Goal: Task Accomplishment & Management: Manage account settings

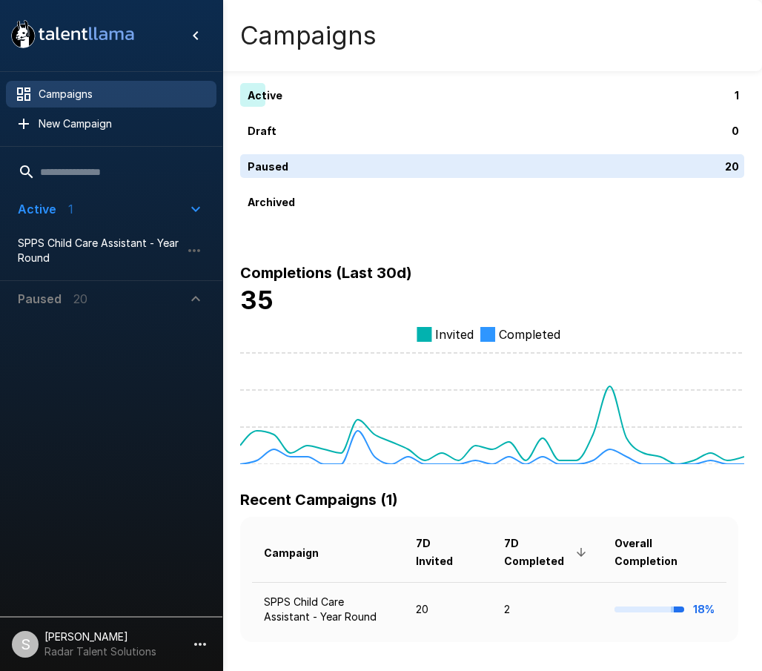
drag, startPoint x: 130, startPoint y: 392, endPoint x: 130, endPoint y: 363, distance: 28.9
click at [130, 392] on div at bounding box center [111, 464] width 222 height 294
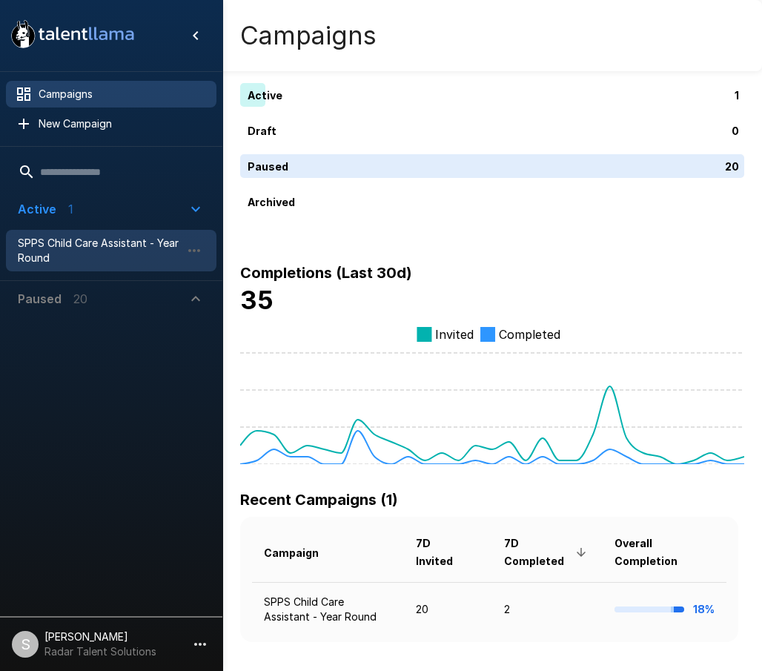
click at [79, 240] on span "SPPS Child Care Assistant - Year Round" at bounding box center [99, 251] width 163 height 30
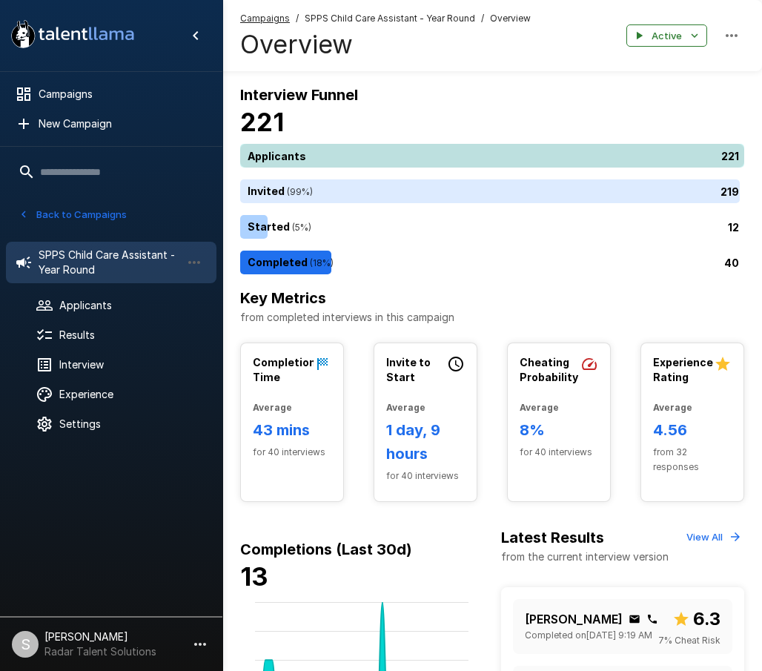
click at [306, 159] on div "221" at bounding box center [495, 156] width 510 height 24
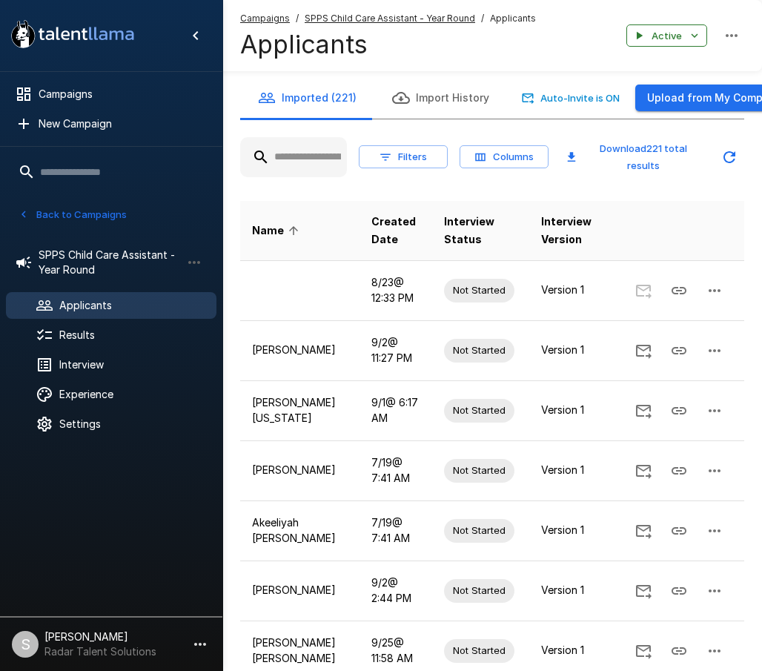
click at [303, 153] on input "text" at bounding box center [293, 157] width 107 height 27
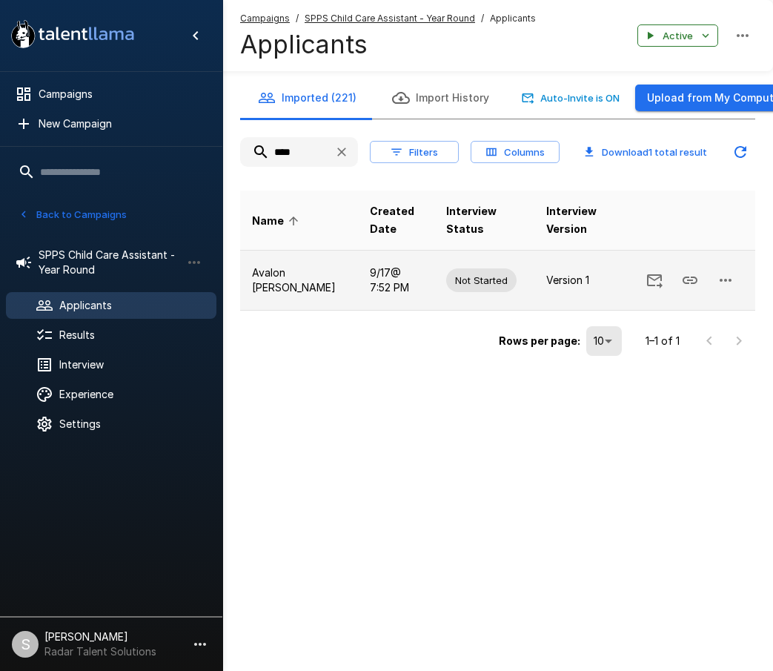
click at [719, 283] on icon "button" at bounding box center [726, 280] width 18 height 18
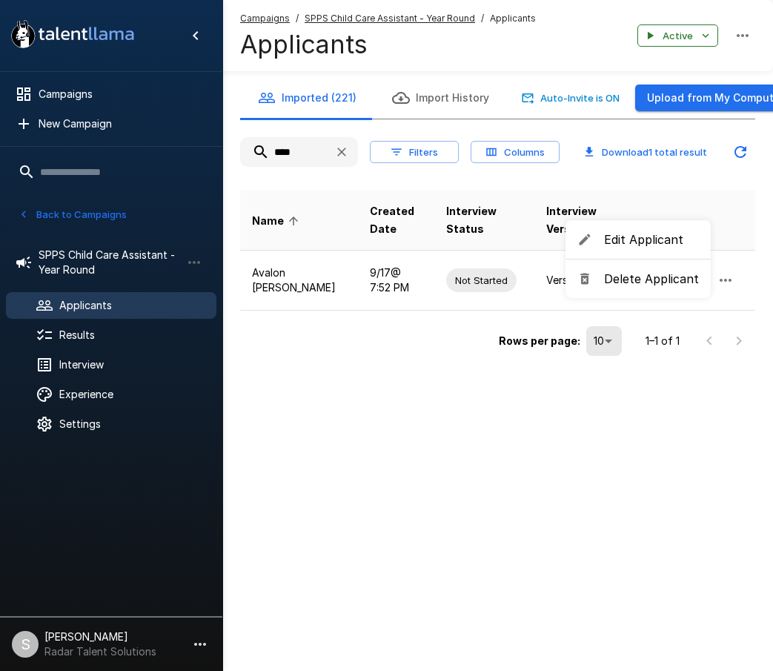
click at [664, 280] on span "Delete Applicant" at bounding box center [651, 279] width 95 height 18
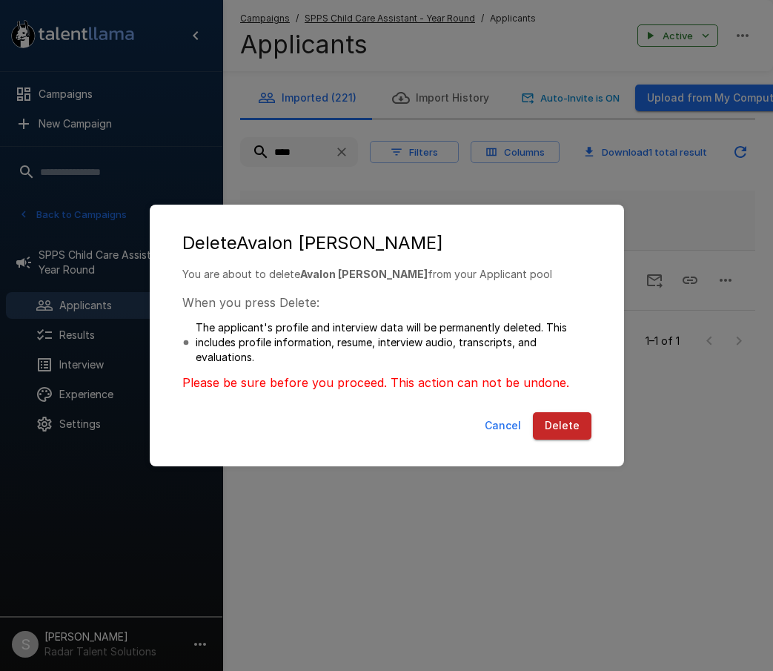
drag, startPoint x: 557, startPoint y: 429, endPoint x: 569, endPoint y: 343, distance: 86.8
click at [558, 429] on button "Delete" at bounding box center [562, 425] width 59 height 27
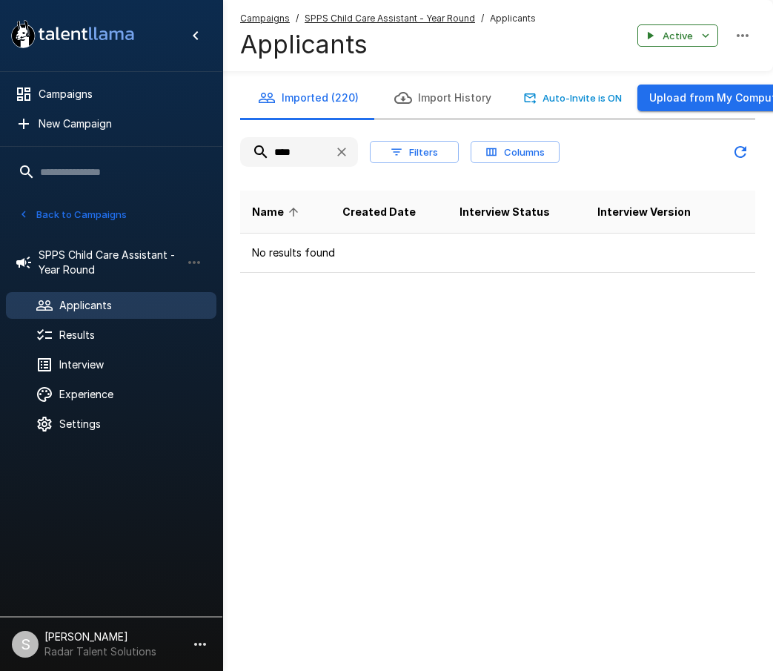
drag, startPoint x: 303, startPoint y: 151, endPoint x: 239, endPoint y: 151, distance: 64.5
click at [239, 151] on div "Imported (220) Import History Auto-Invite is ON Upload from My Computer **** Fi…" at bounding box center [497, 175] width 551 height 196
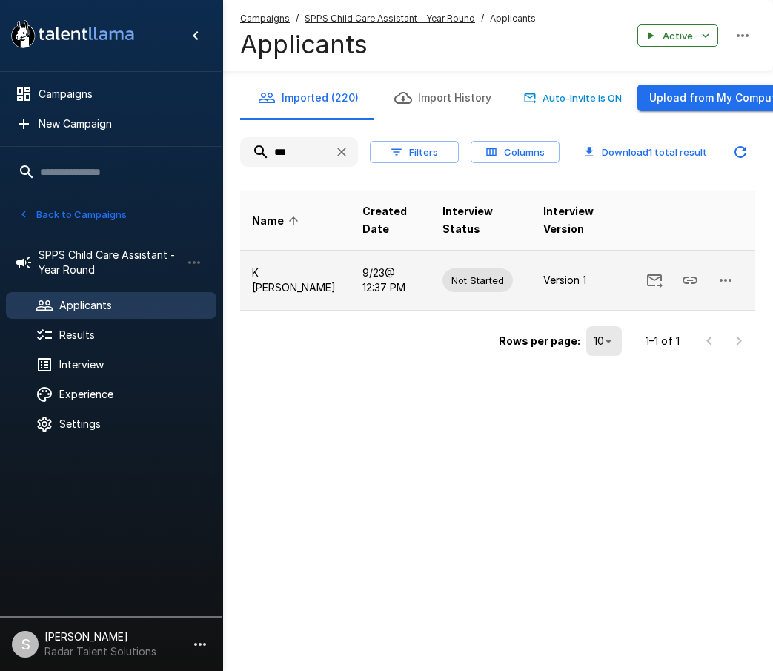
click at [728, 278] on icon "button" at bounding box center [726, 280] width 18 height 18
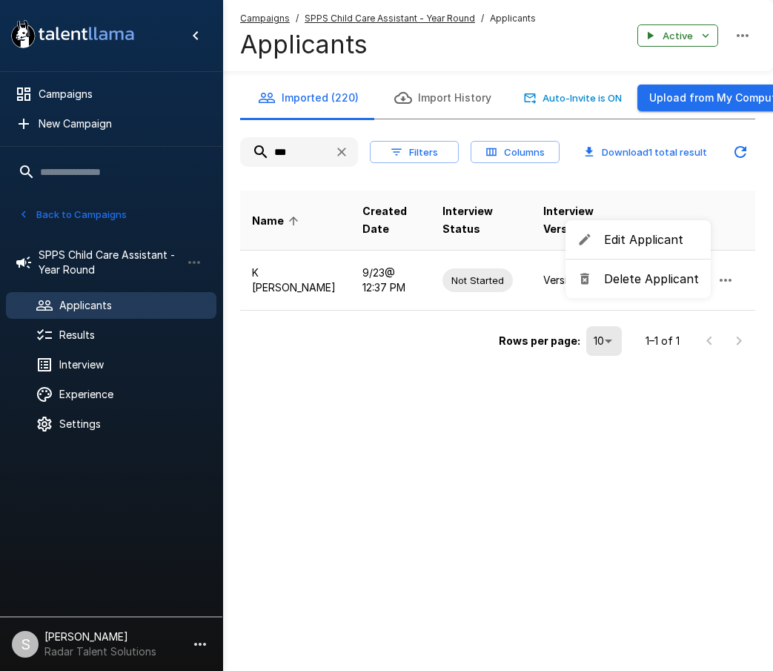
click at [651, 280] on span "Delete Applicant" at bounding box center [651, 279] width 95 height 18
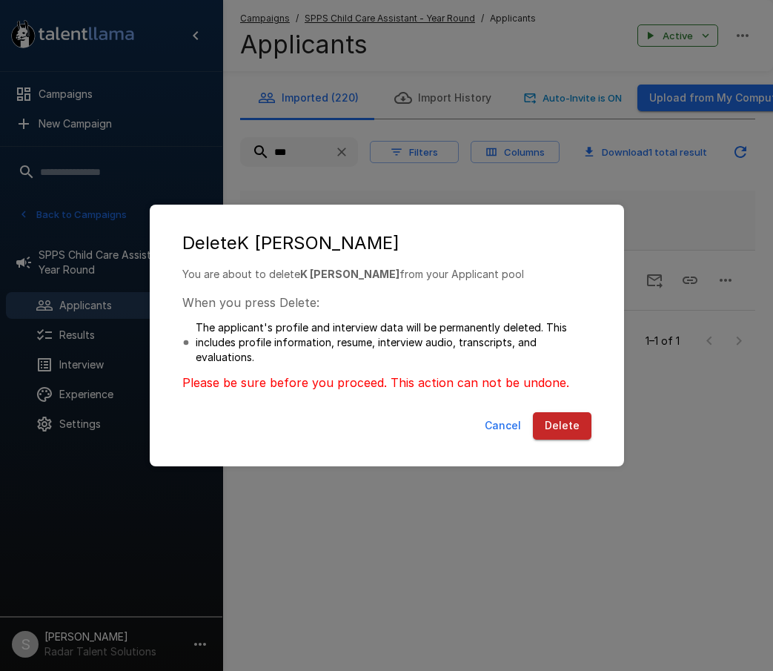
click at [561, 428] on button "Delete" at bounding box center [562, 425] width 59 height 27
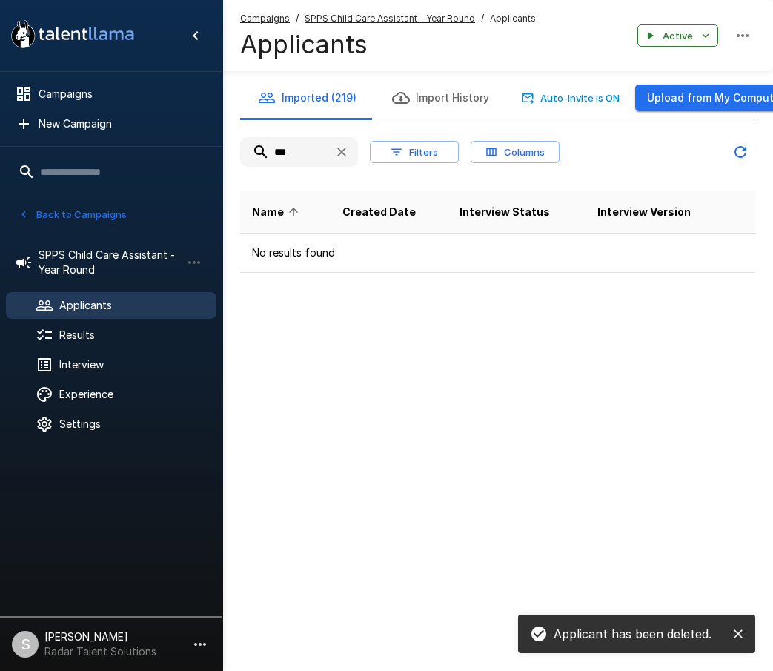
drag, startPoint x: 297, startPoint y: 151, endPoint x: 256, endPoint y: 154, distance: 41.6
click at [256, 154] on input "***" at bounding box center [281, 152] width 82 height 27
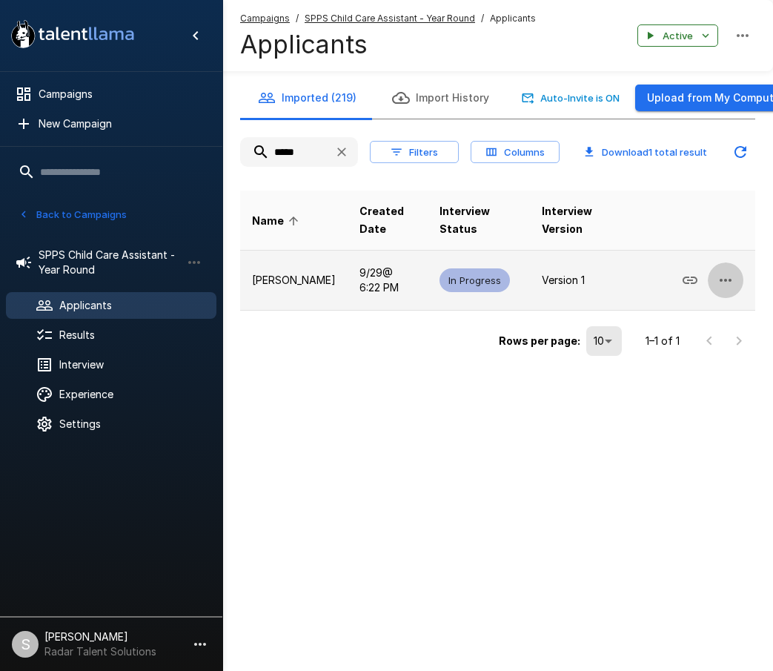
click at [727, 280] on icon "button" at bounding box center [726, 280] width 12 height 3
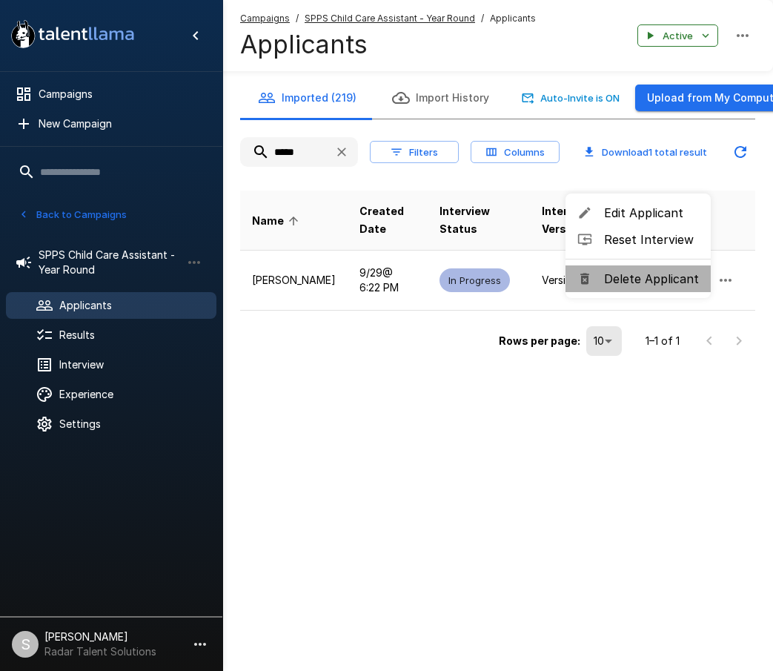
click at [644, 285] on span "Delete Applicant" at bounding box center [651, 279] width 95 height 18
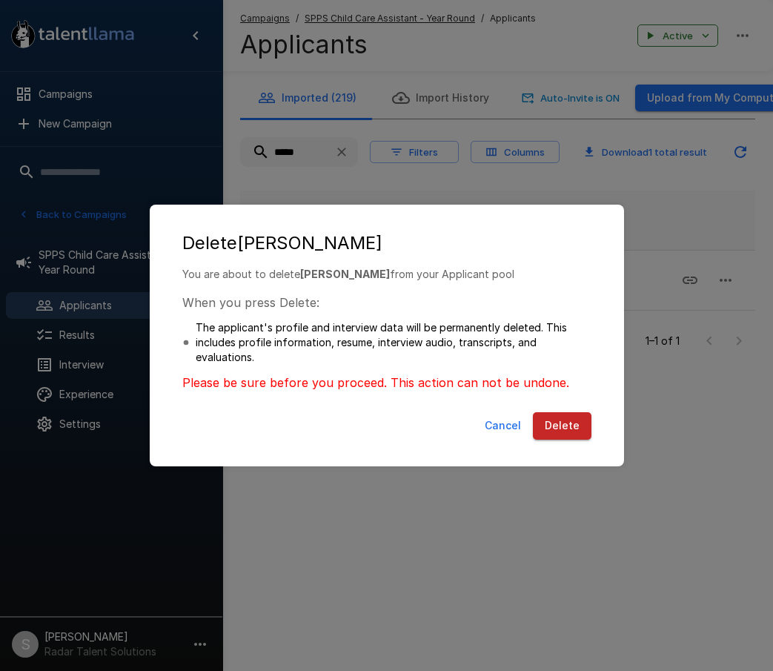
click at [552, 422] on button "Delete" at bounding box center [562, 425] width 59 height 27
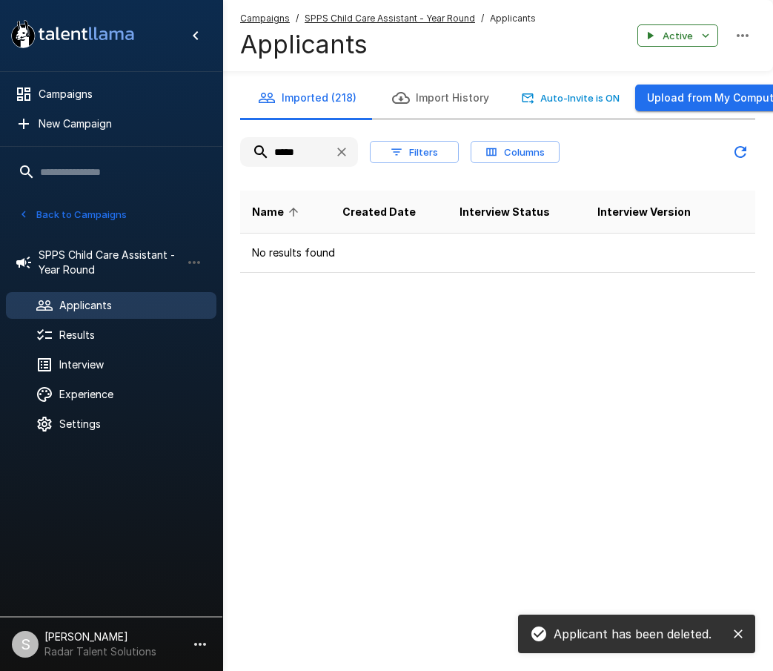
drag, startPoint x: 317, startPoint y: 159, endPoint x: 257, endPoint y: 150, distance: 61.4
click at [257, 150] on input "*****" at bounding box center [281, 152] width 82 height 27
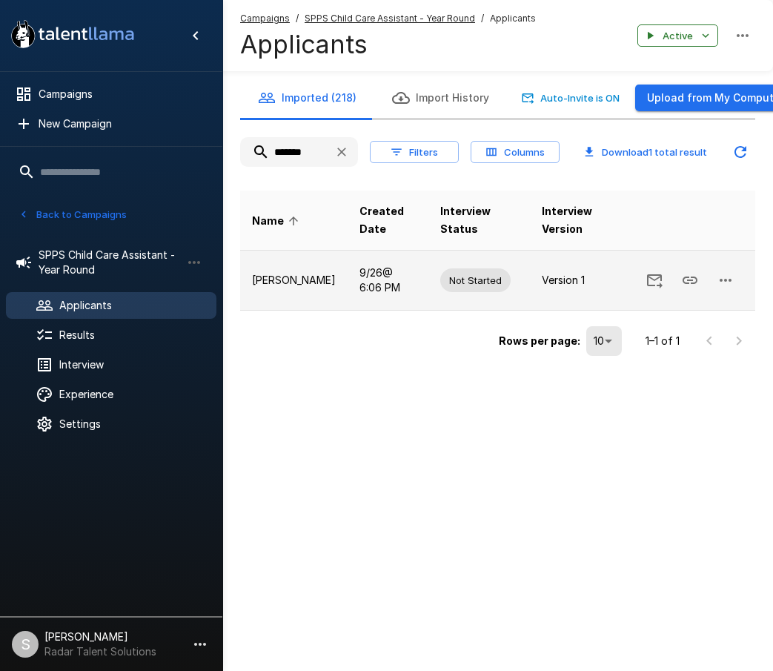
click at [726, 275] on icon "button" at bounding box center [726, 280] width 18 height 18
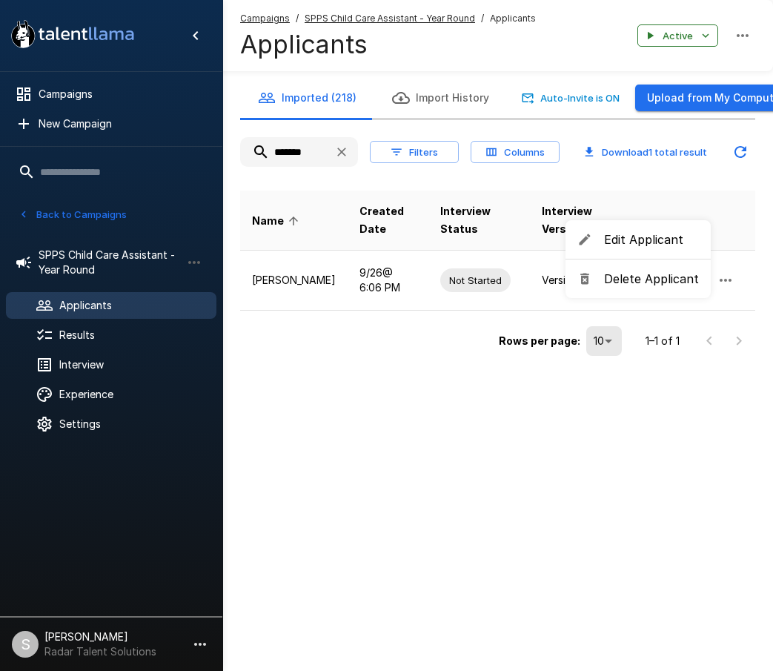
click at [635, 275] on span "Delete Applicant" at bounding box center [651, 279] width 95 height 18
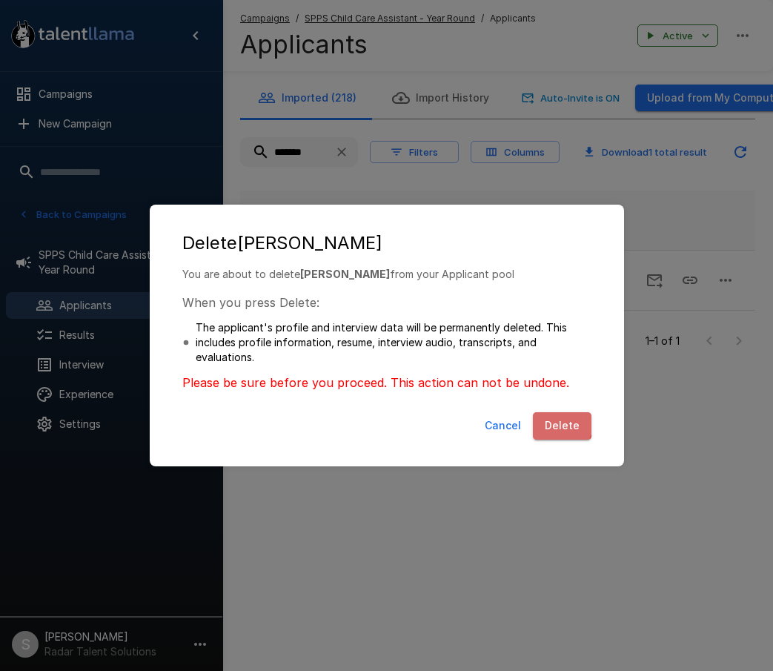
click at [561, 423] on button "Delete" at bounding box center [562, 425] width 59 height 27
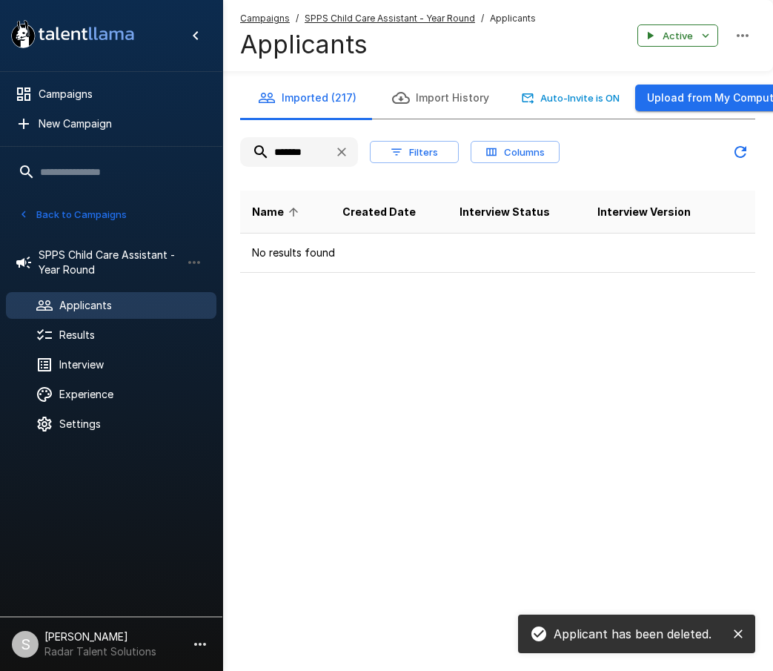
drag, startPoint x: 311, startPoint y: 151, endPoint x: 257, endPoint y: 151, distance: 54.1
click at [257, 151] on input "*******" at bounding box center [281, 152] width 82 height 27
type input "*"
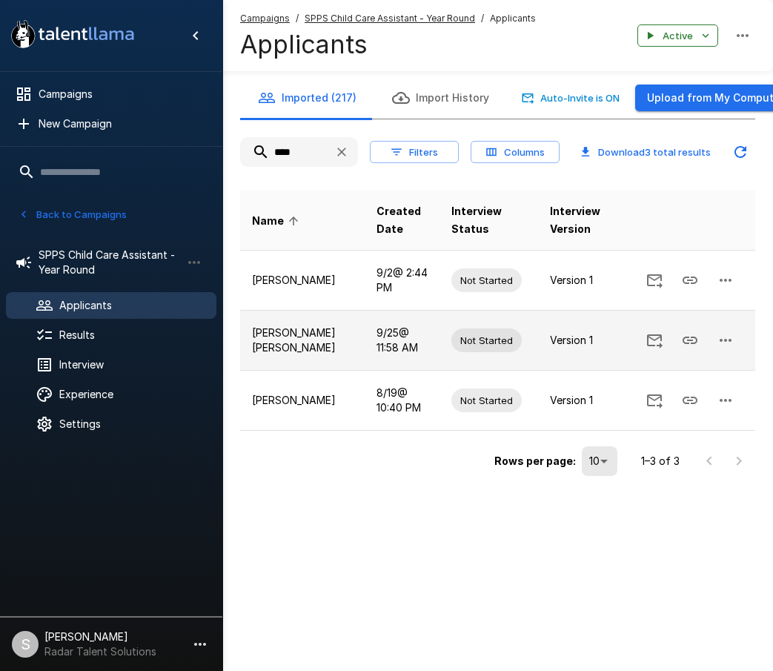
click at [724, 342] on icon "button" at bounding box center [726, 340] width 18 height 18
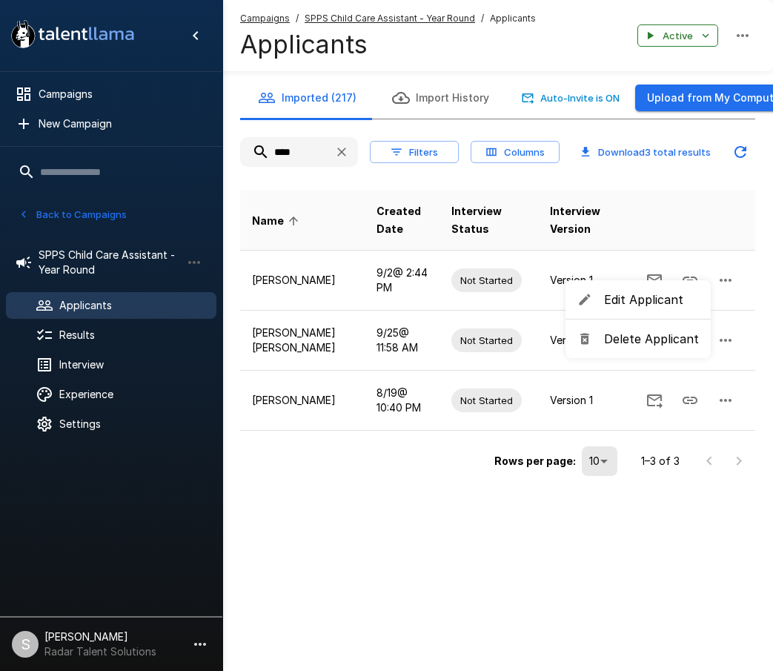
click at [645, 342] on span "Delete Applicant" at bounding box center [651, 339] width 95 height 18
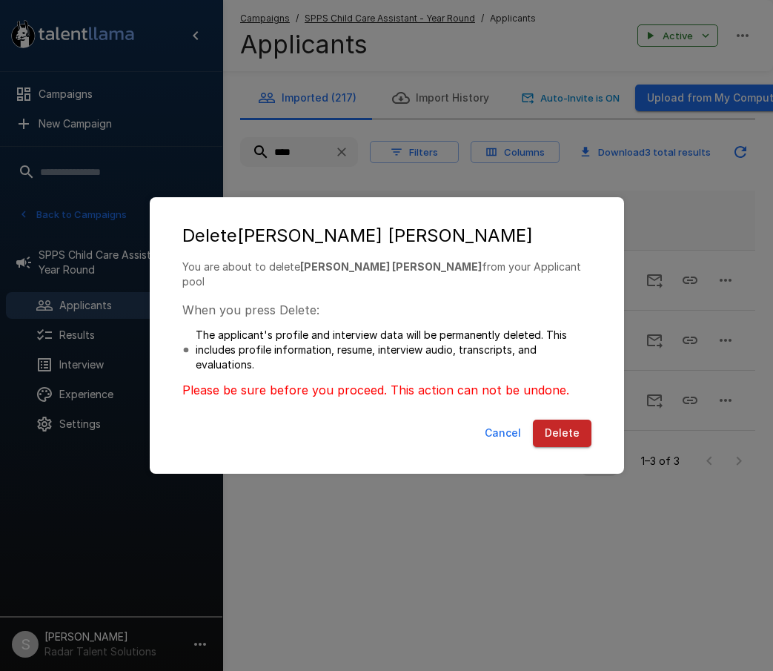
click at [563, 426] on button "Delete" at bounding box center [562, 433] width 59 height 27
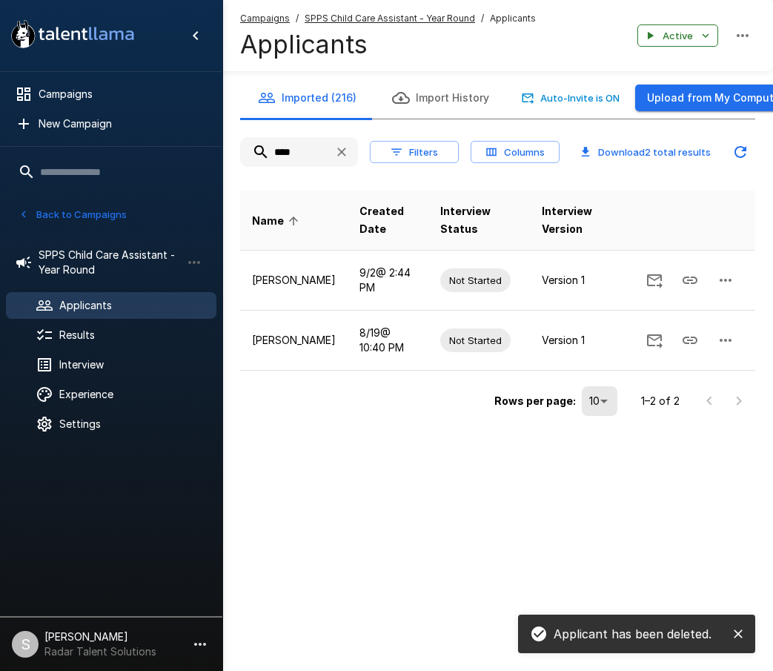
drag, startPoint x: 300, startPoint y: 154, endPoint x: 222, endPoint y: 151, distance: 78.7
click at [222, 151] on div ".st0{fill:#FFFFFF;} .st1{fill:#76a4ed;} Campaigns New Campaign Active 1 SPPS Ch…" at bounding box center [497, 240] width 551 height 480
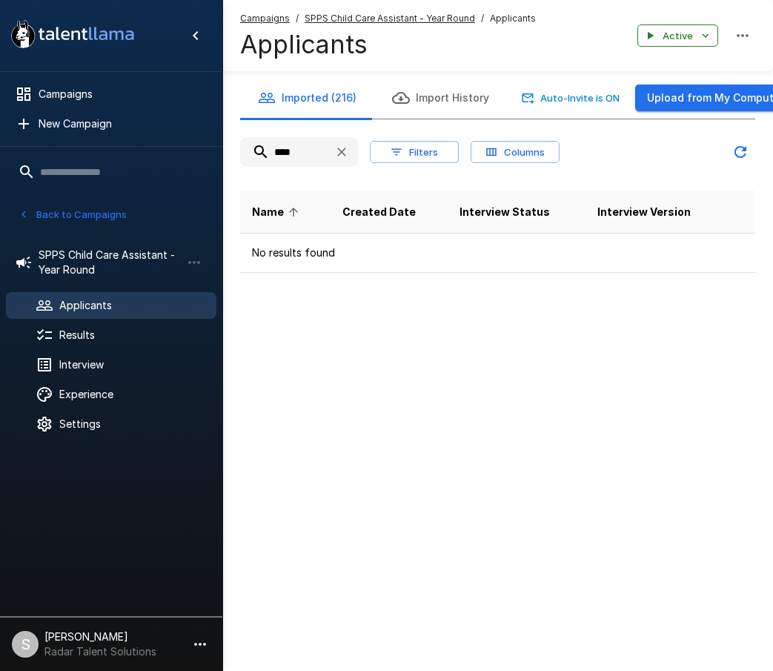
drag, startPoint x: 302, startPoint y: 152, endPoint x: 237, endPoint y: 153, distance: 65.3
click at [237, 153] on div "Imported (216) Import History Auto-Invite is ON Upload from My Computer **** Fi…" at bounding box center [497, 175] width 551 height 196
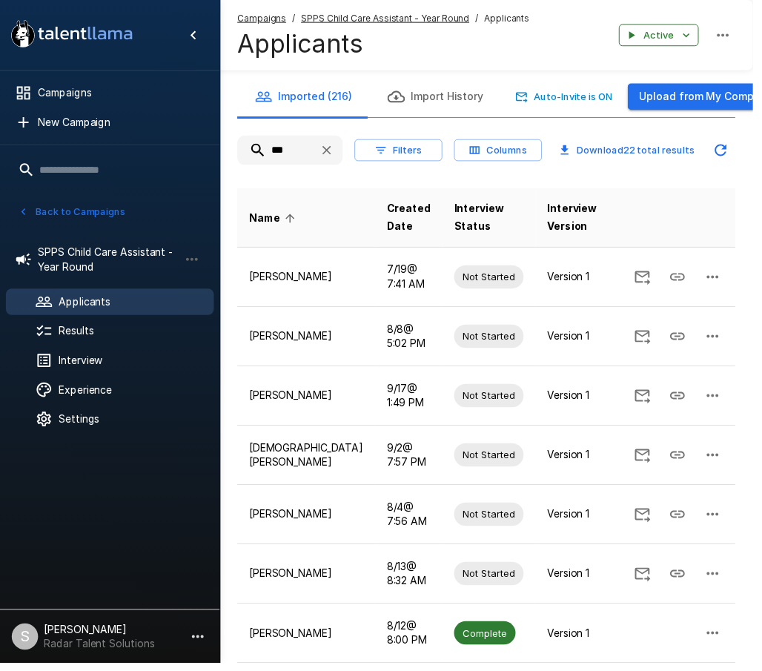
type input "****"
